Goal: Information Seeking & Learning: Check status

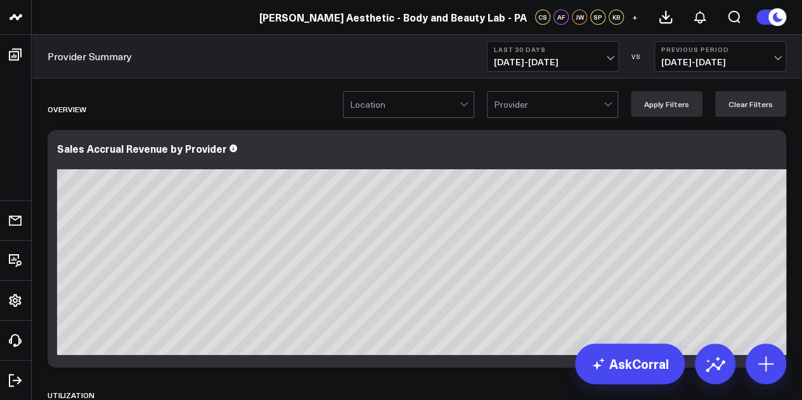
click at [540, 115] on div at bounding box center [549, 104] width 110 height 25
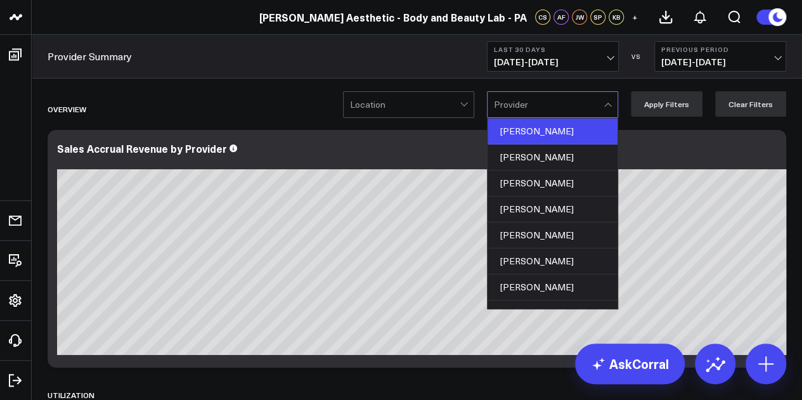
click at [545, 130] on div "[PERSON_NAME]" at bounding box center [553, 132] width 130 height 26
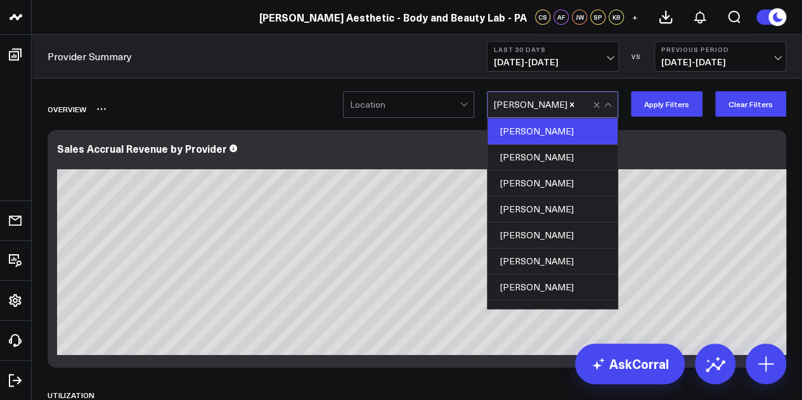
click at [670, 119] on div "Overview" at bounding box center [417, 108] width 739 height 29
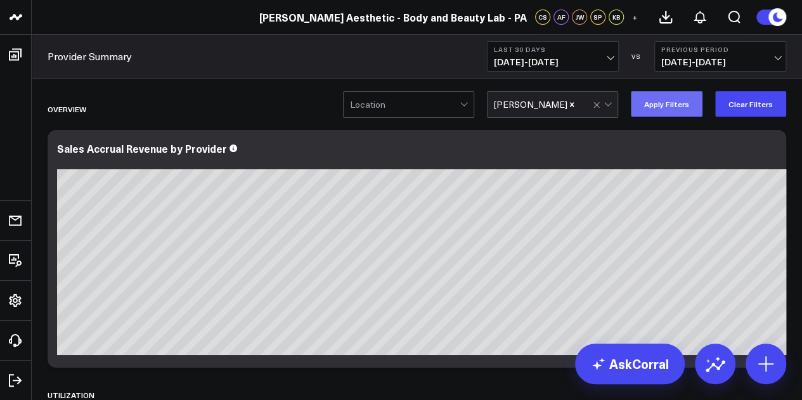
click at [654, 101] on button "Apply Filters" at bounding box center [667, 103] width 72 height 25
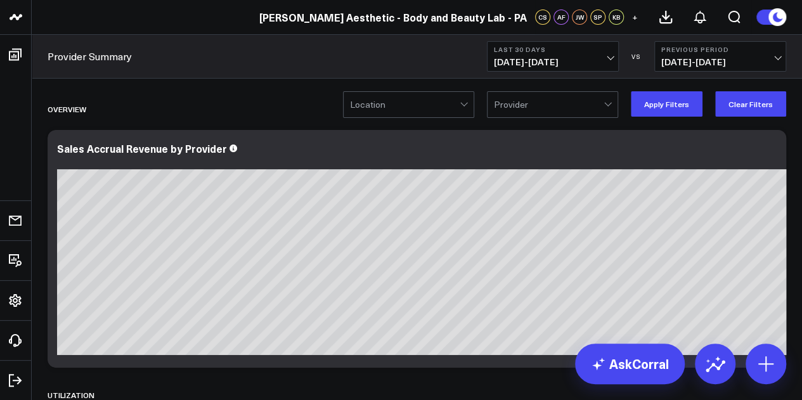
click at [555, 115] on div at bounding box center [549, 104] width 110 height 25
type input "K"
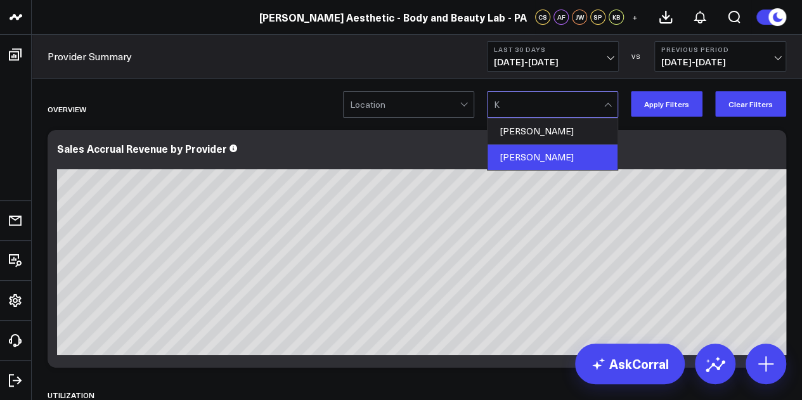
click at [538, 152] on div "[PERSON_NAME]" at bounding box center [553, 157] width 130 height 25
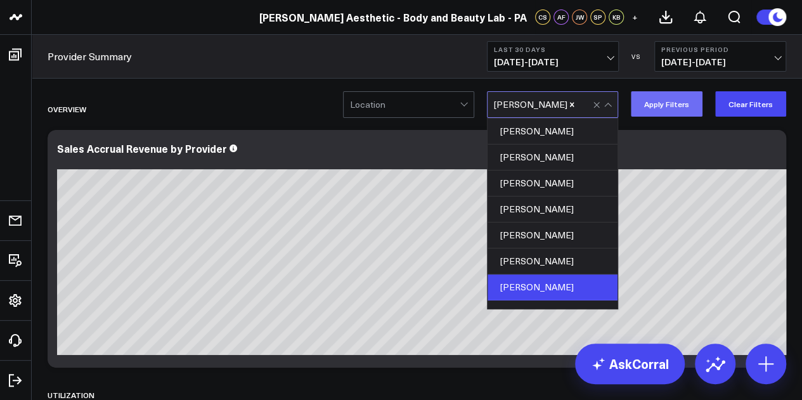
click at [650, 100] on button "Apply Filters" at bounding box center [667, 103] width 72 height 25
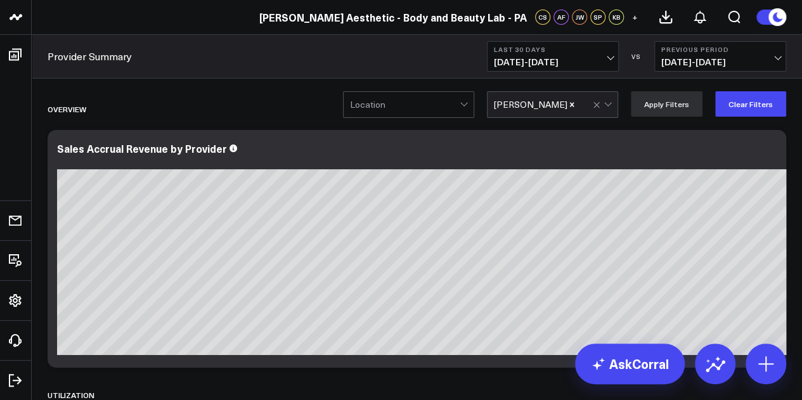
click at [602, 108] on div at bounding box center [604, 104] width 22 height 25
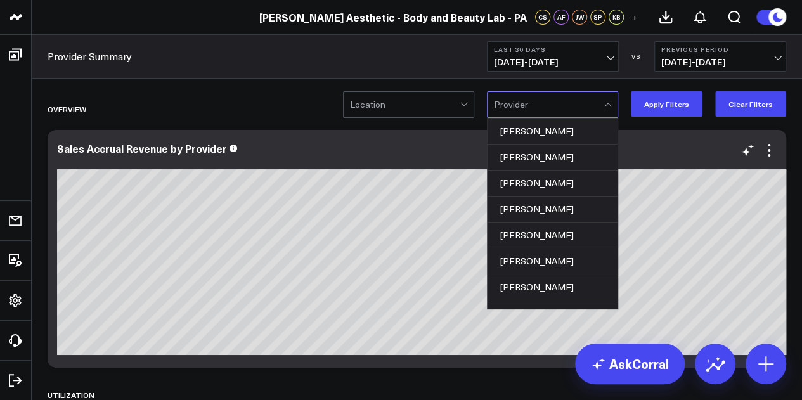
click at [431, 159] on div at bounding box center [472, 161] width 831 height 9
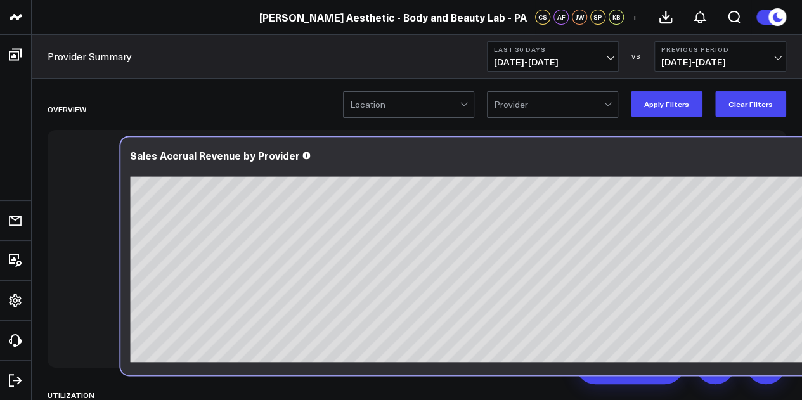
click at [505, 166] on div at bounding box center [545, 168] width 831 height 9
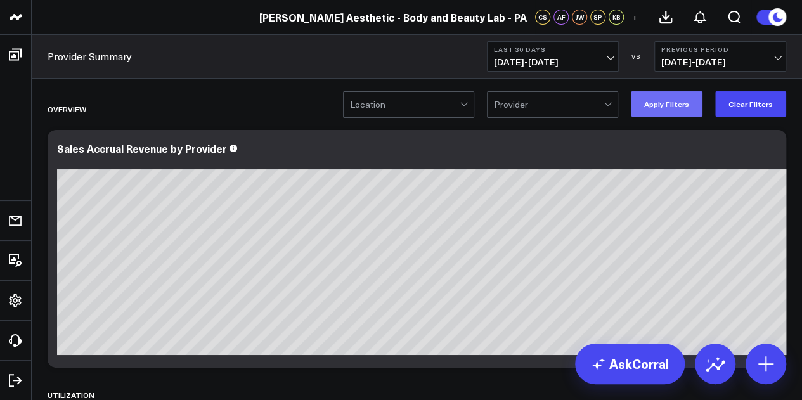
click at [671, 101] on button "Apply Filters" at bounding box center [667, 103] width 72 height 25
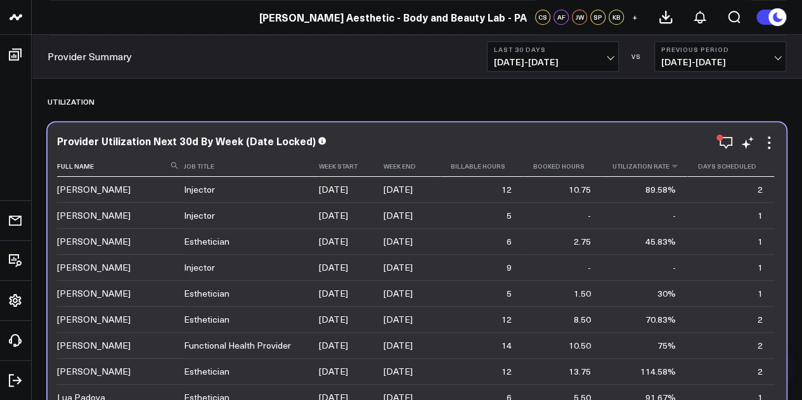
click at [652, 174] on th "Utilization Rate" at bounding box center [645, 166] width 86 height 21
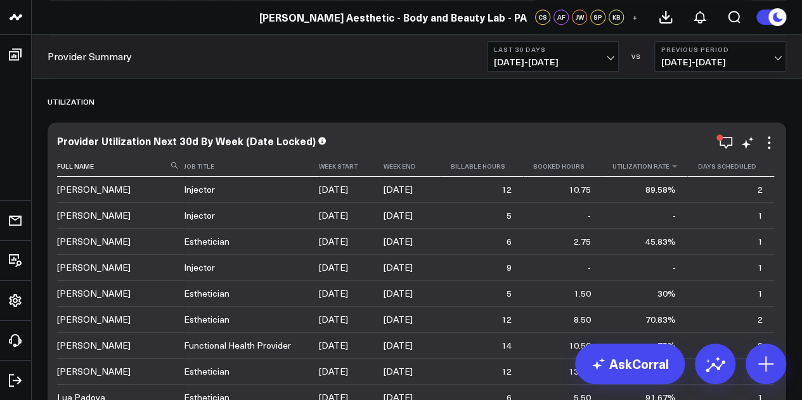
click at [670, 171] on th "Utilization Rate" at bounding box center [645, 166] width 86 height 21
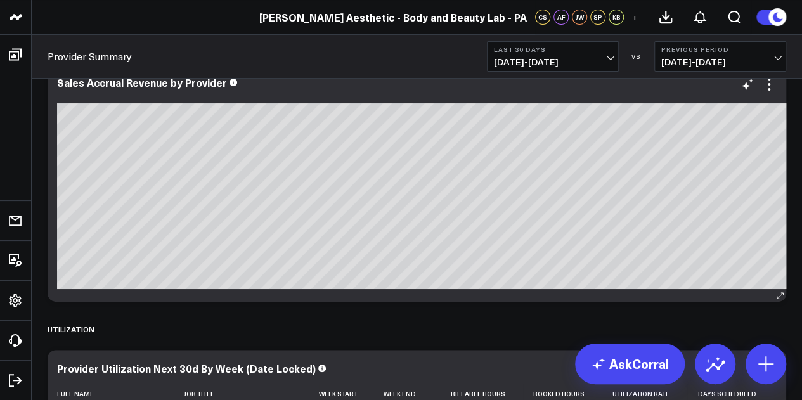
scroll to position [55, 0]
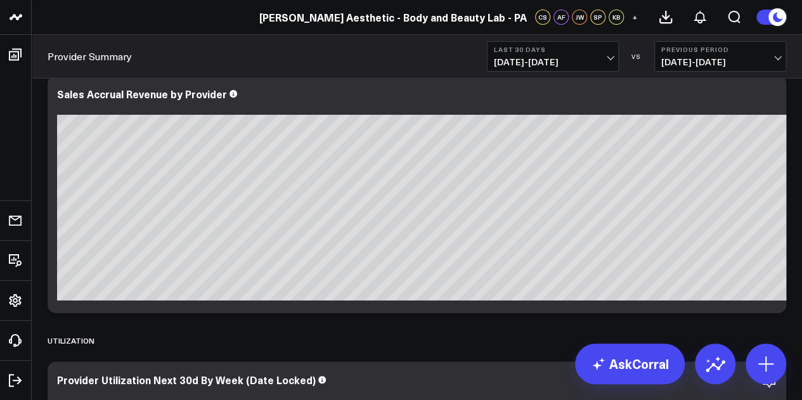
click at [610, 69] on button "Last 30 Days [DATE] - [DATE]" at bounding box center [553, 56] width 132 height 30
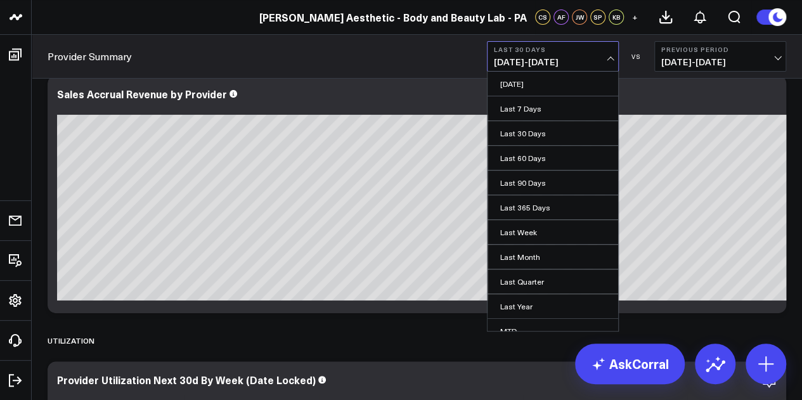
click at [715, 63] on span "[DATE] - [DATE]" at bounding box center [720, 62] width 118 height 10
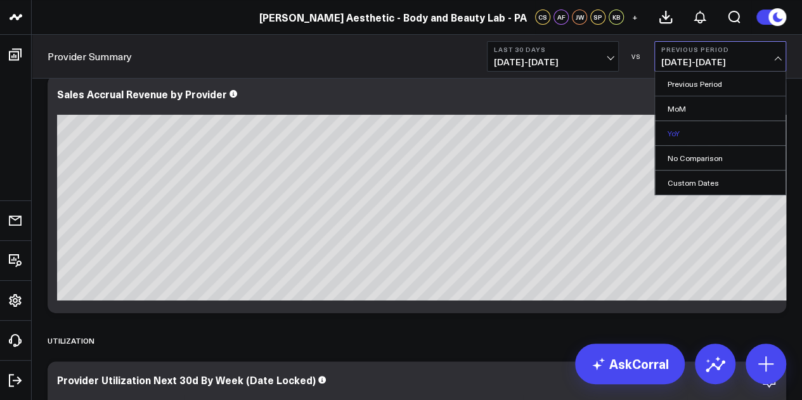
click at [695, 139] on link "YoY" at bounding box center [720, 133] width 131 height 24
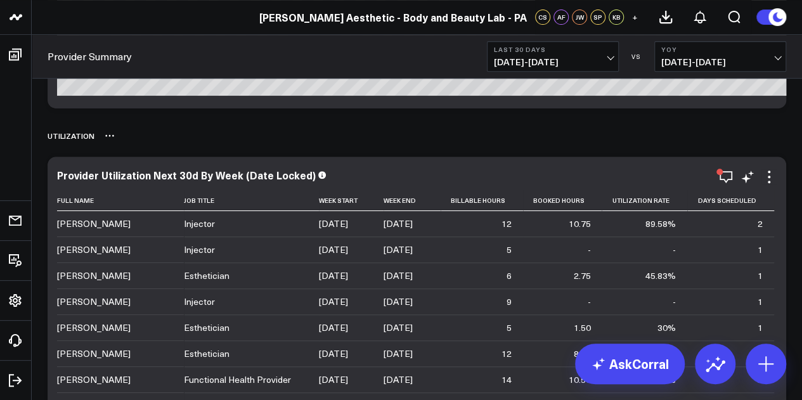
scroll to position [214, 0]
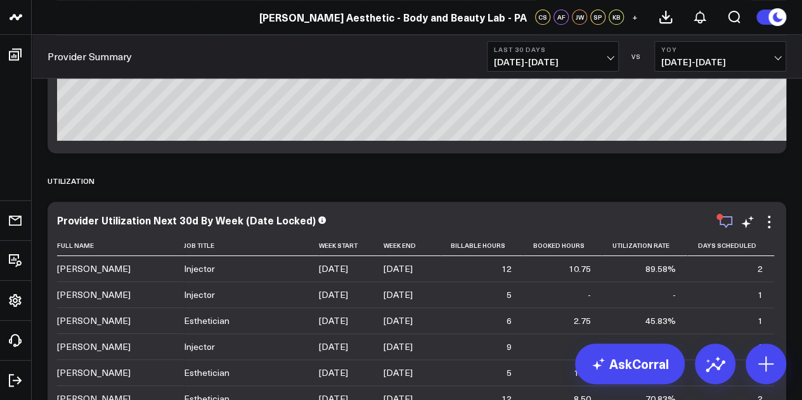
click at [722, 226] on icon "button" at bounding box center [725, 221] width 15 height 15
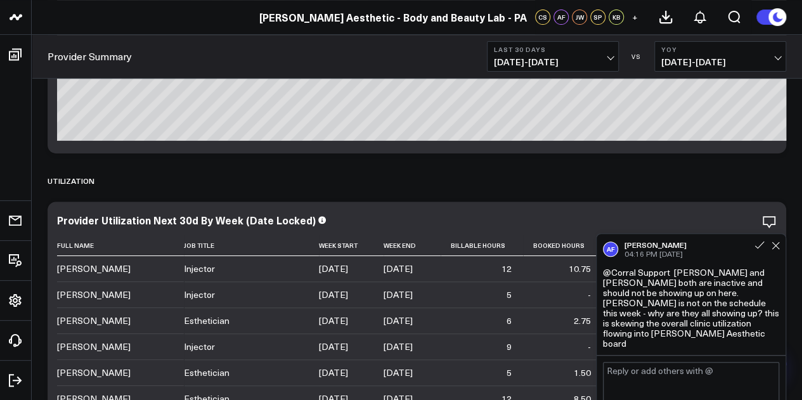
click at [778, 256] on div "AF [PERSON_NAME] 04:16 PM [DATE]" at bounding box center [691, 249] width 176 height 18
click at [777, 250] on icon at bounding box center [776, 246] width 8 height 8
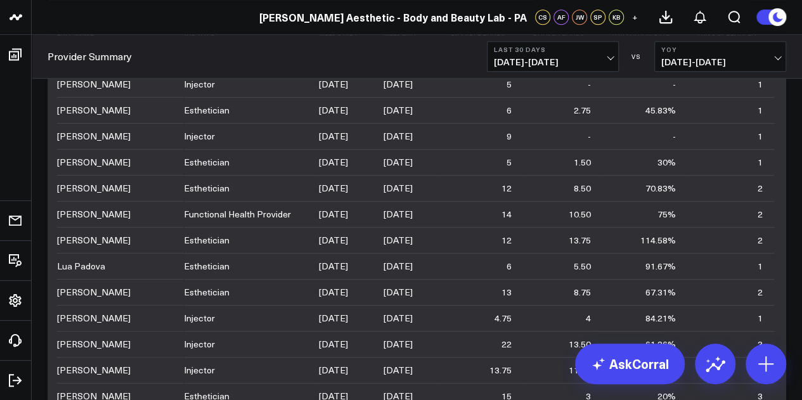
scroll to position [0, 0]
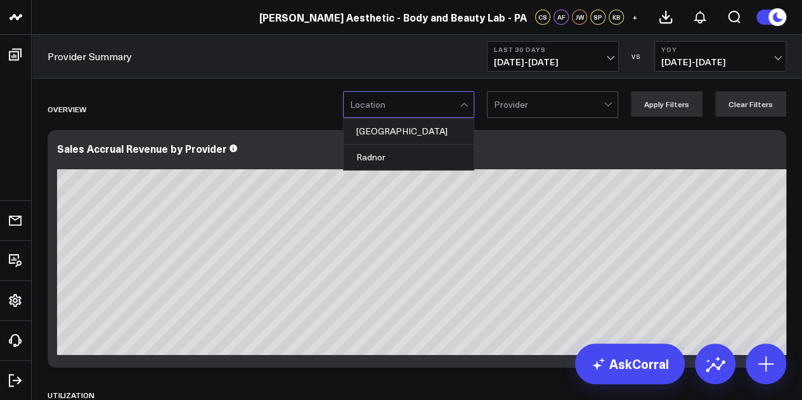
click at [407, 103] on div at bounding box center [405, 104] width 110 height 25
click at [315, 101] on div "Overview" at bounding box center [344, 108] width 593 height 29
